Goal: Task Accomplishment & Management: Use online tool/utility

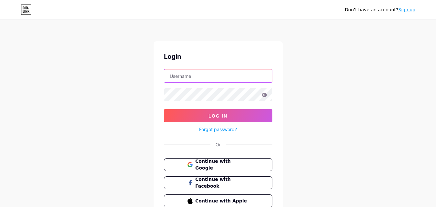
click at [191, 71] on input "text" at bounding box center [218, 75] width 108 height 13
type input "pgrsnsksb"
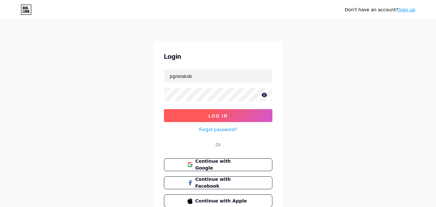
click at [201, 114] on button "Log In" at bounding box center [218, 115] width 108 height 13
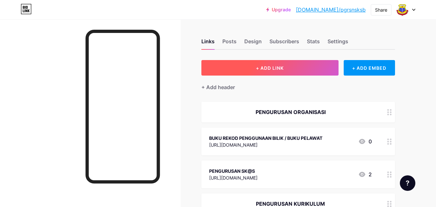
click at [255, 69] on button "+ ADD LINK" at bounding box center [269, 67] width 137 height 15
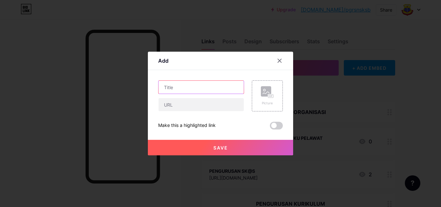
click at [206, 85] on input "text" at bounding box center [200, 87] width 85 height 13
type input "P"
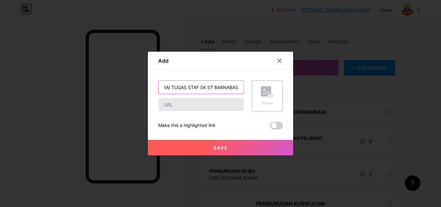
type input "SENARAI TUGAS STAF SK ST BARNABAS"
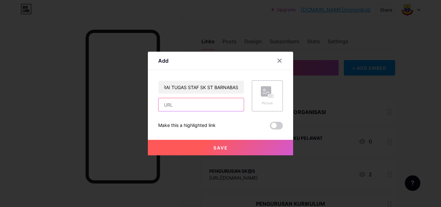
scroll to position [0, 0]
click at [199, 109] on input "text" at bounding box center [200, 104] width 85 height 13
paste input "[URL][DOMAIN_NAME]"
type input "[URL][DOMAIN_NAME]"
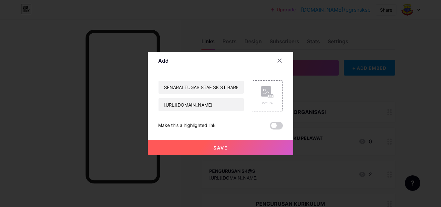
click at [241, 146] on button "Save" at bounding box center [220, 147] width 145 height 15
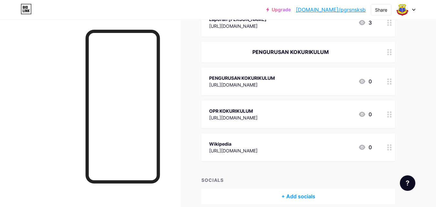
scroll to position [825, 0]
